Goal: Find specific page/section: Find specific page/section

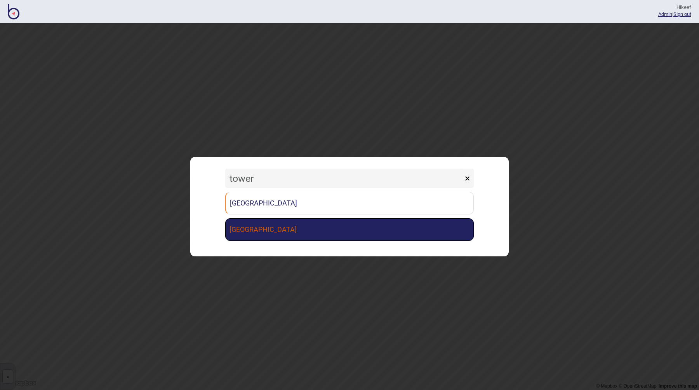
type input "tower"
click at [290, 239] on link "[GEOGRAPHIC_DATA]" at bounding box center [349, 229] width 249 height 23
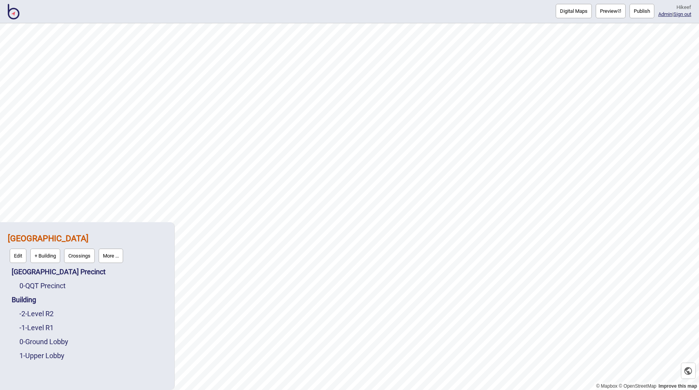
click at [613, 9] on button "Preview" at bounding box center [611, 11] width 30 height 14
